Goal: Information Seeking & Learning: Learn about a topic

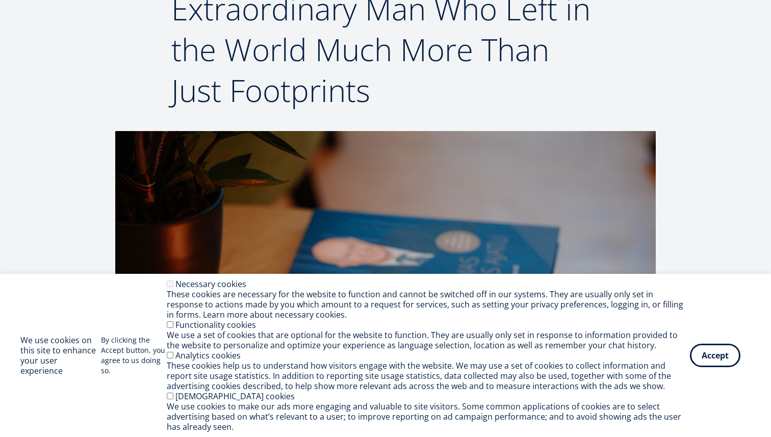
scroll to position [161, 0]
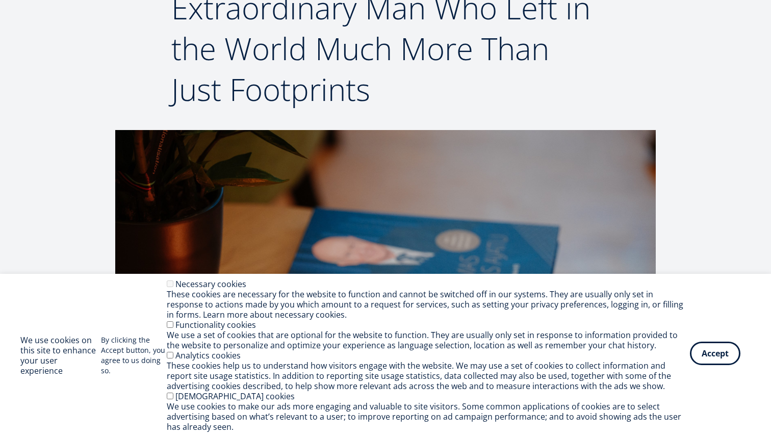
click at [721, 360] on button "Accept" at bounding box center [715, 353] width 50 height 23
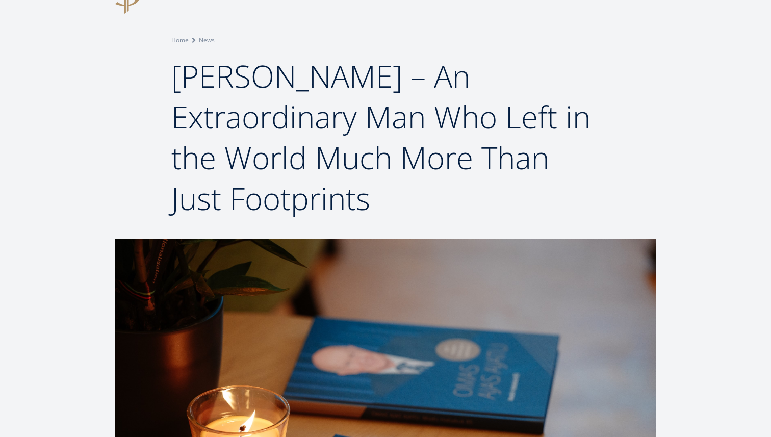
scroll to position [1087, 0]
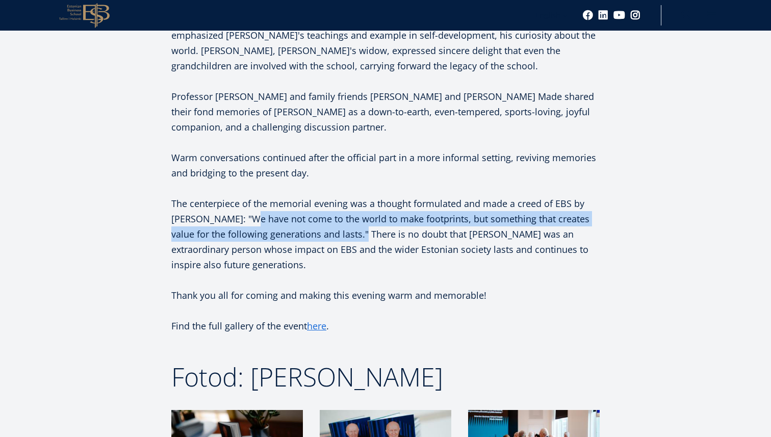
drag, startPoint x: 246, startPoint y: 219, endPoint x: 362, endPoint y: 235, distance: 116.4
click at [362, 235] on p "The centerpiece of the memorial evening was a thought formulated and made a cre…" at bounding box center [385, 234] width 428 height 76
copy p "We have not come to the world to make footprints, but something that creates va…"
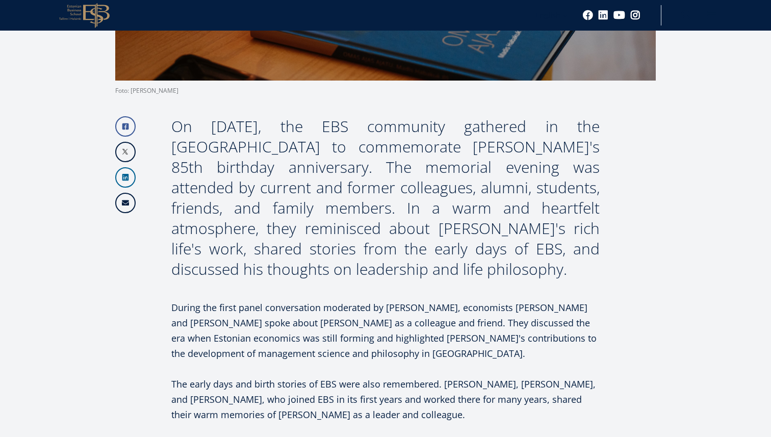
scroll to position [0, 0]
